Goal: Task Accomplishment & Management: Manage account settings

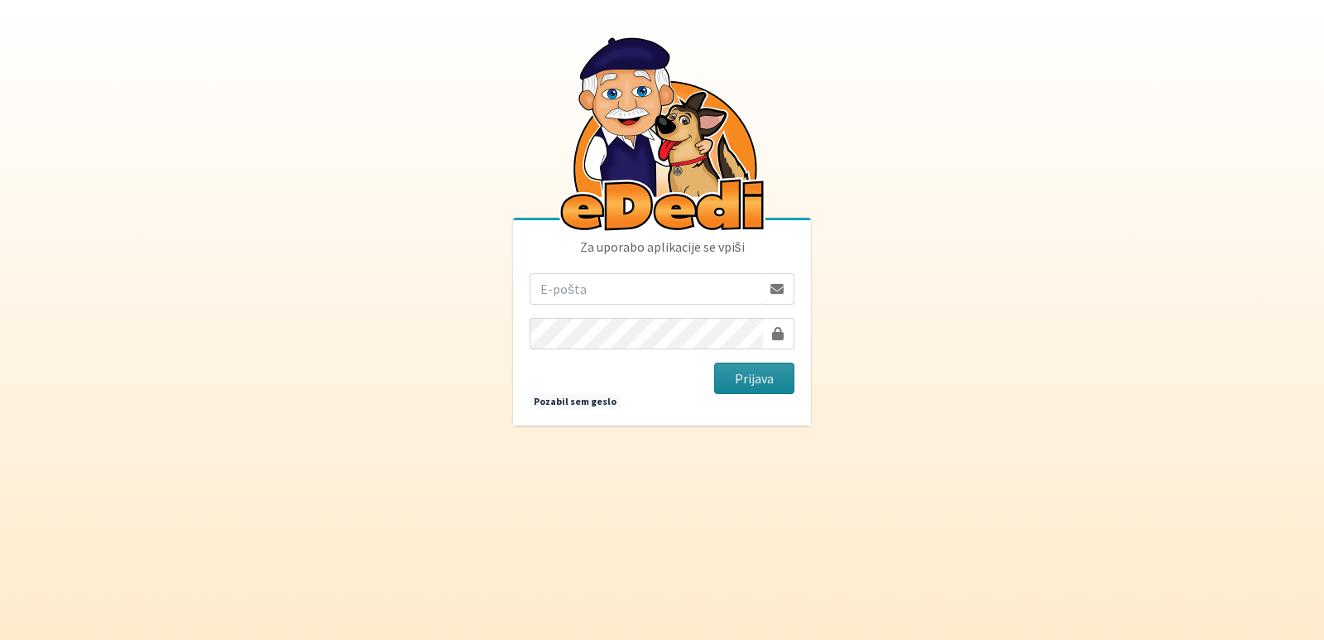
type input "[EMAIL_ADDRESS][PERSON_NAME][DOMAIN_NAME]"
click at [734, 373] on button "Prijava" at bounding box center [754, 378] width 80 height 31
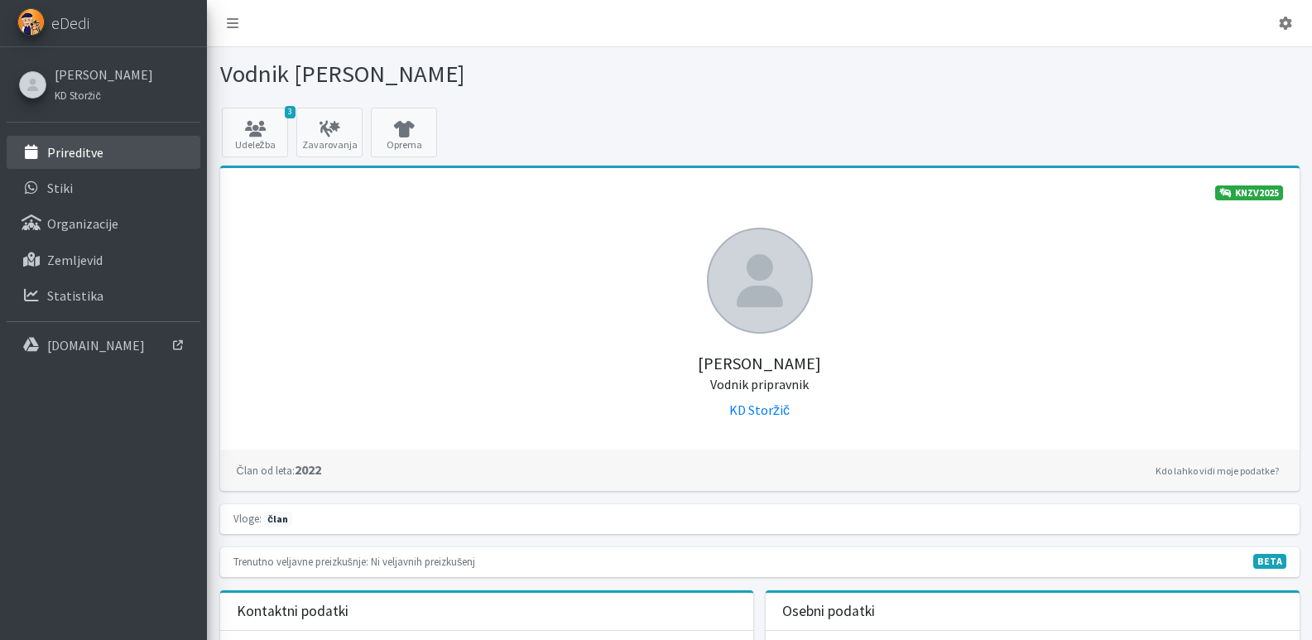
click at [60, 151] on p "Prireditve" at bounding box center [75, 152] width 56 height 17
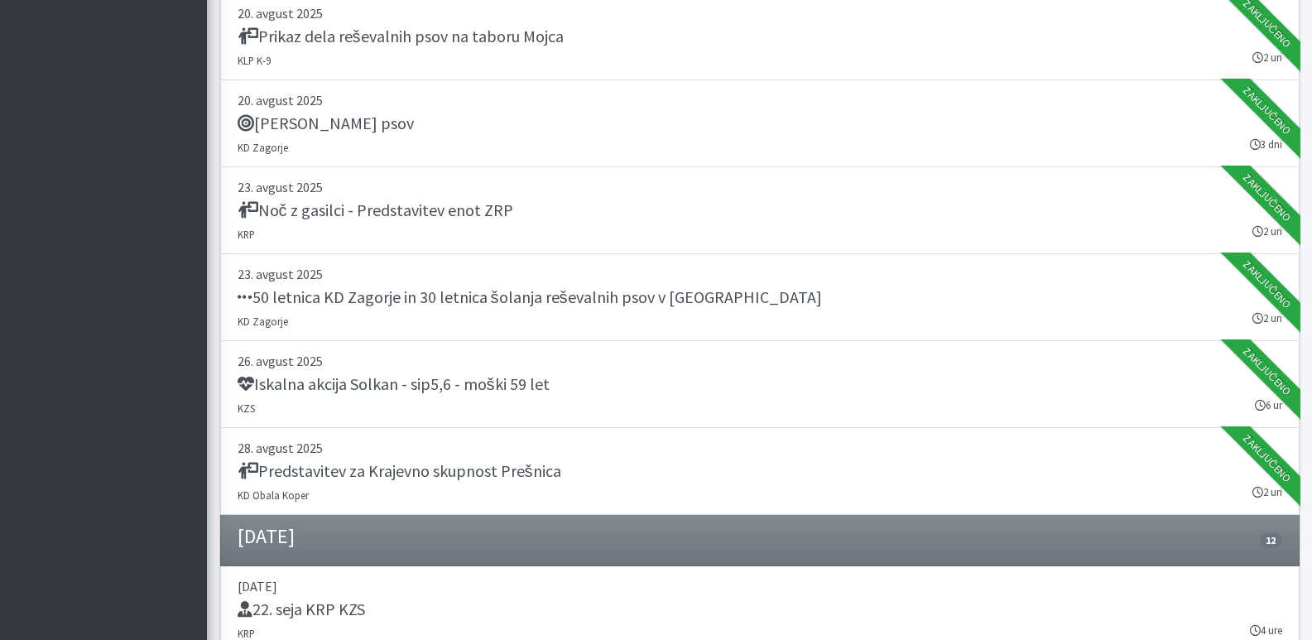
scroll to position [1159, 0]
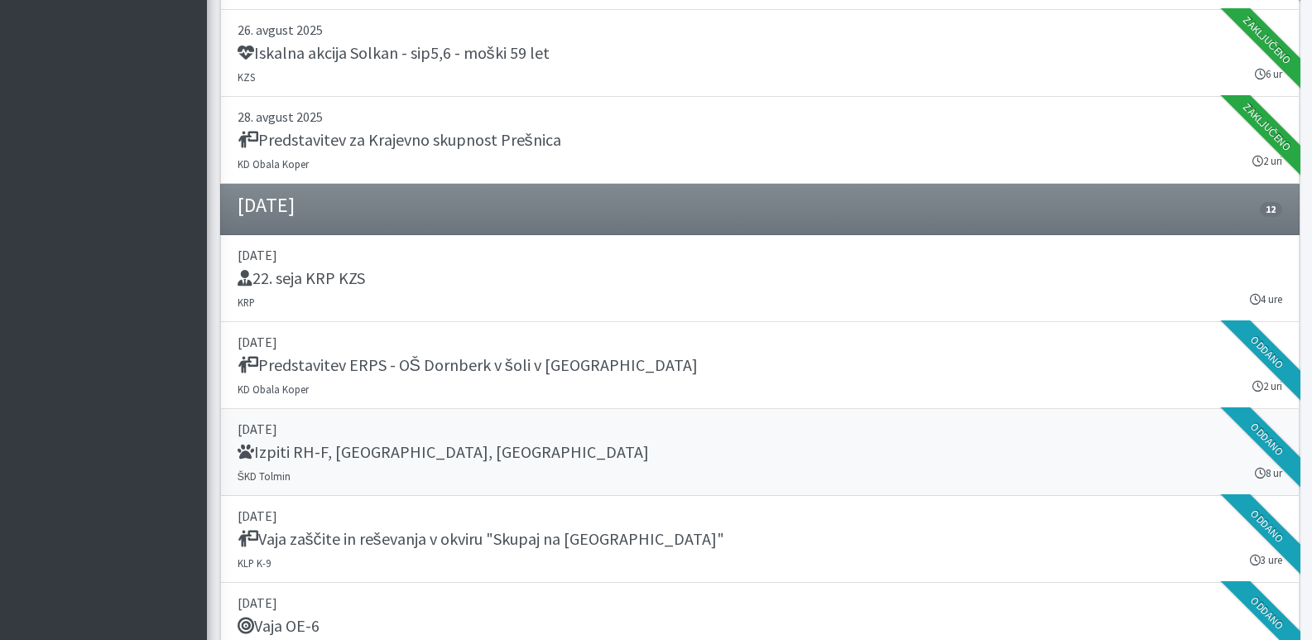
click at [281, 454] on h5 "Izpiti RH-F, FL, MT" at bounding box center [443, 452] width 411 height 20
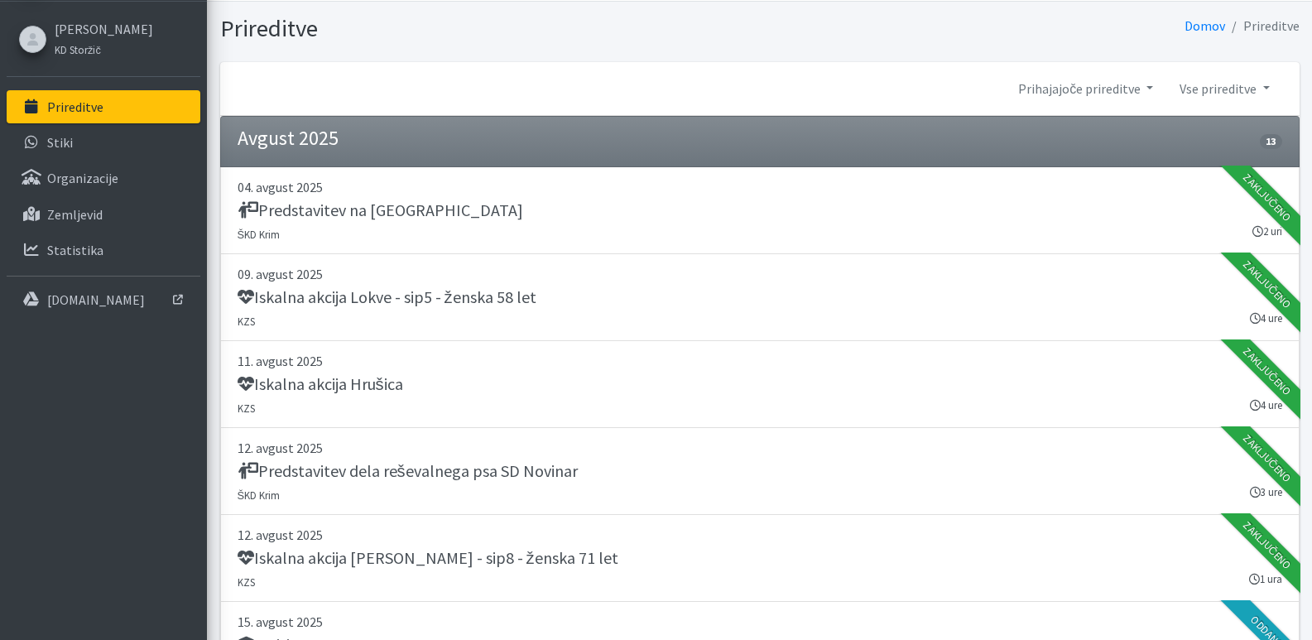
scroll to position [0, 0]
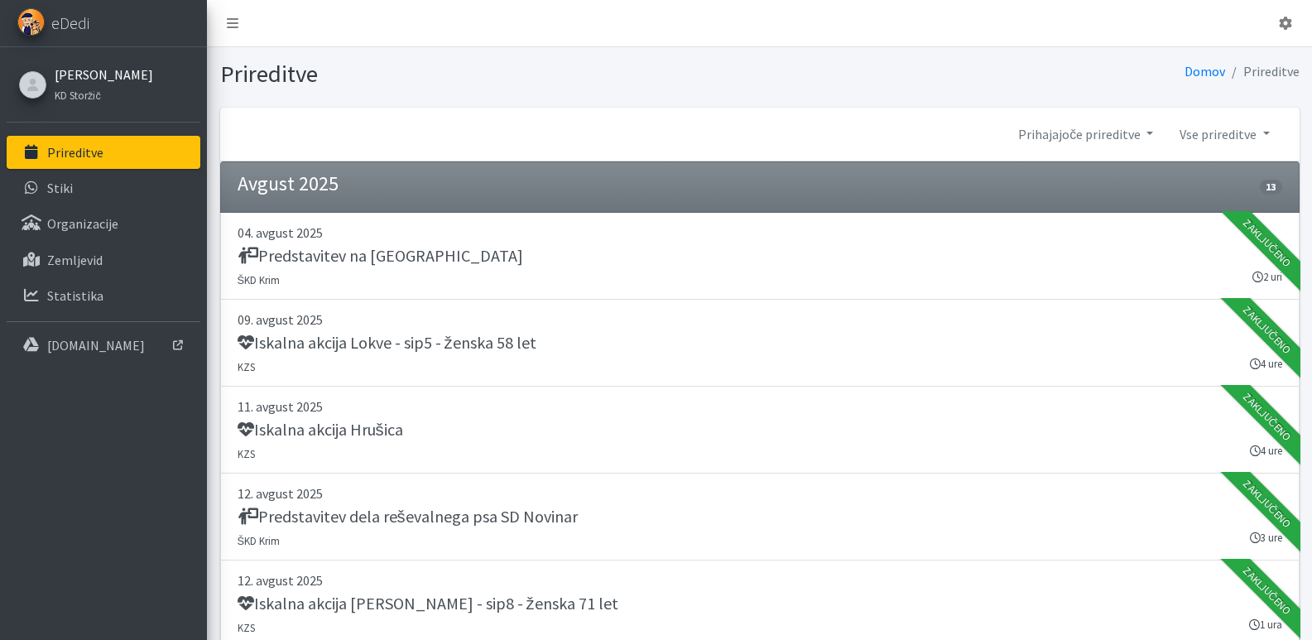
click at [65, 70] on link "[PERSON_NAME]" at bounding box center [104, 75] width 98 height 20
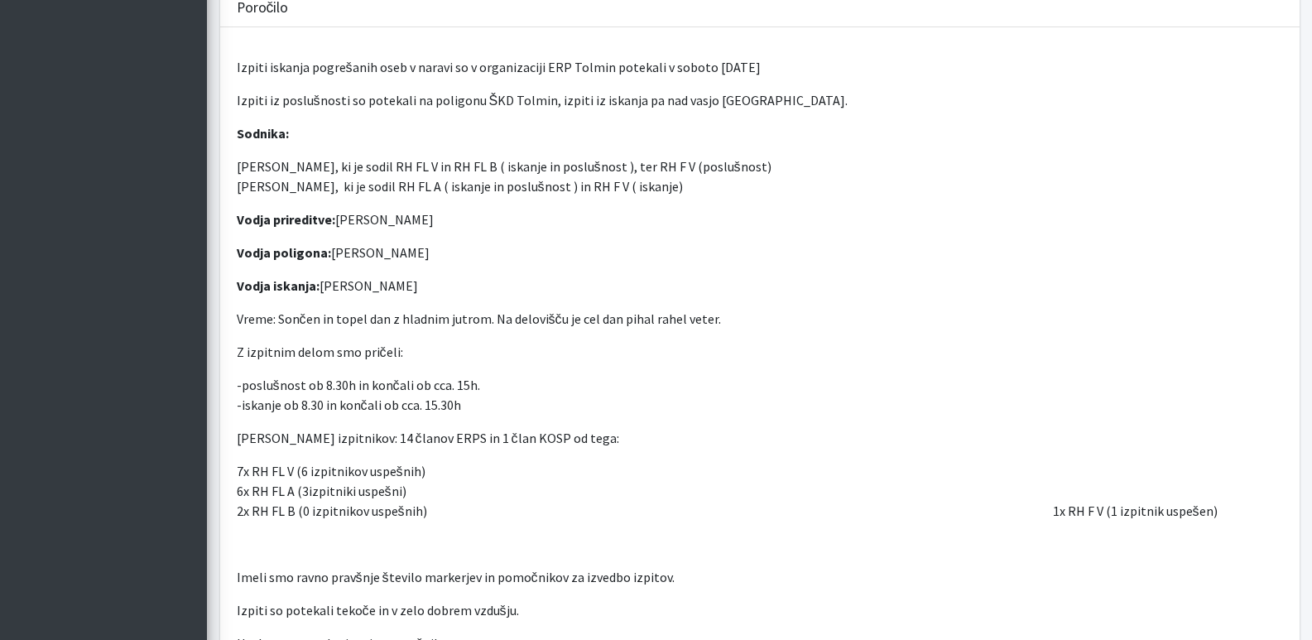
scroll to position [745, 0]
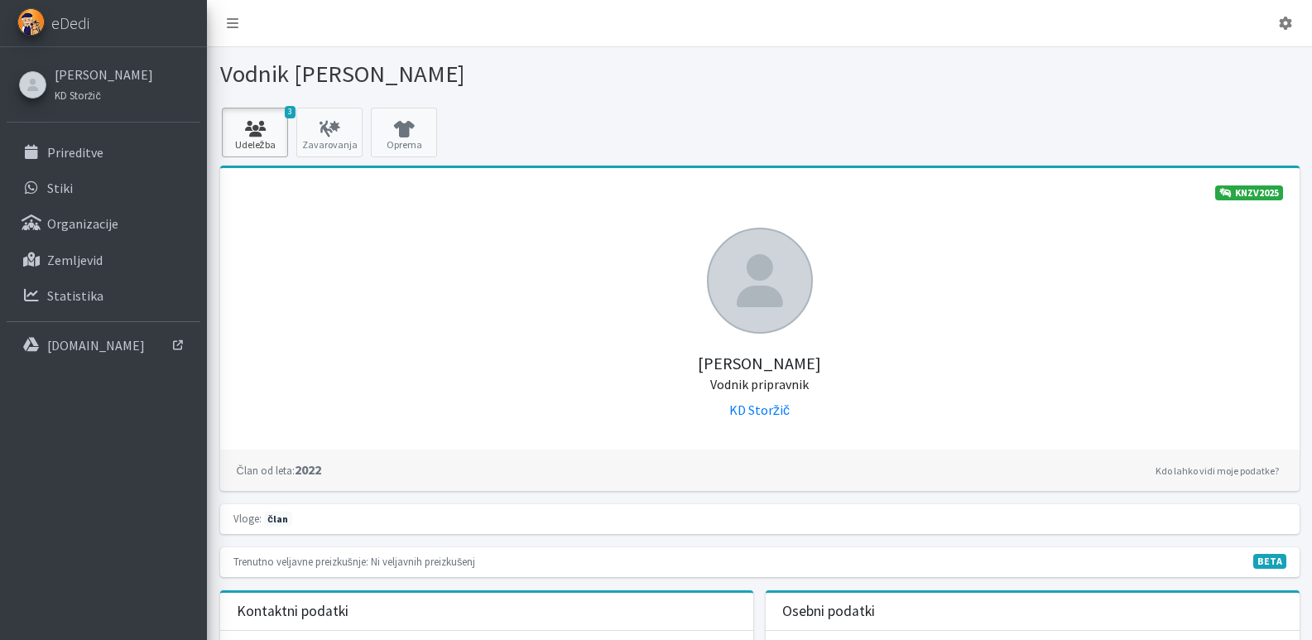
click at [247, 137] on link "3 Udeležba" at bounding box center [255, 133] width 66 height 50
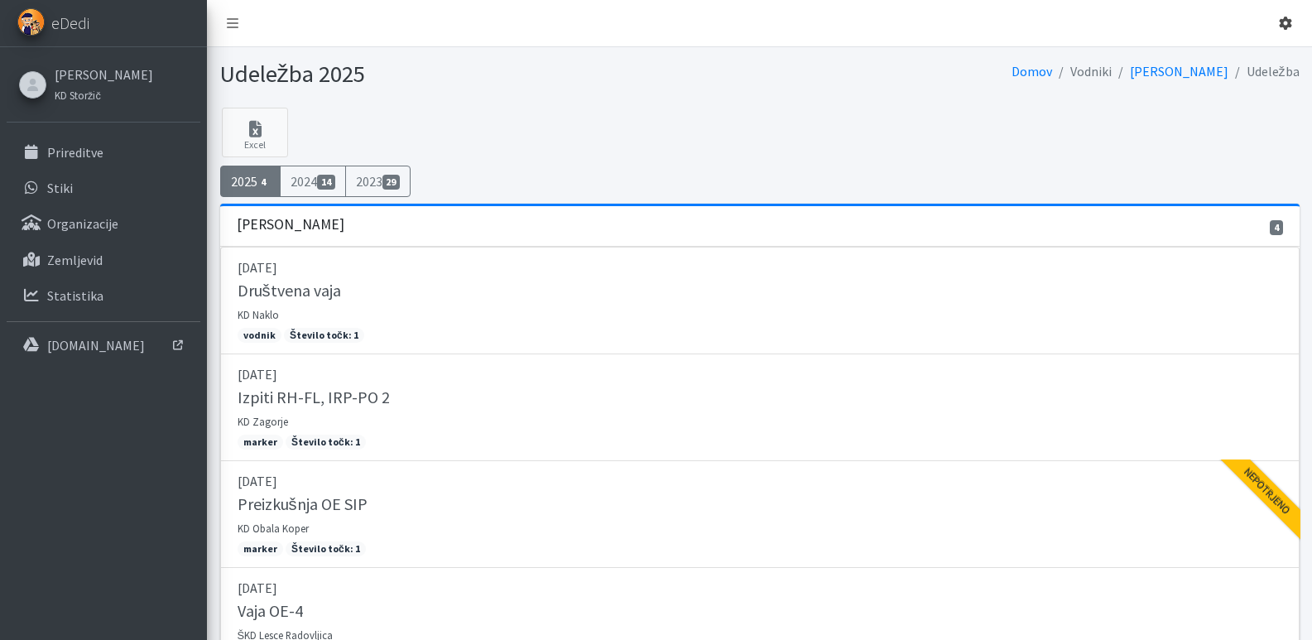
click at [1280, 22] on icon at bounding box center [1285, 23] width 13 height 13
click at [1217, 60] on link "Odjavi se" at bounding box center [1239, 62] width 131 height 26
